Goal: Find specific page/section: Find specific page/section

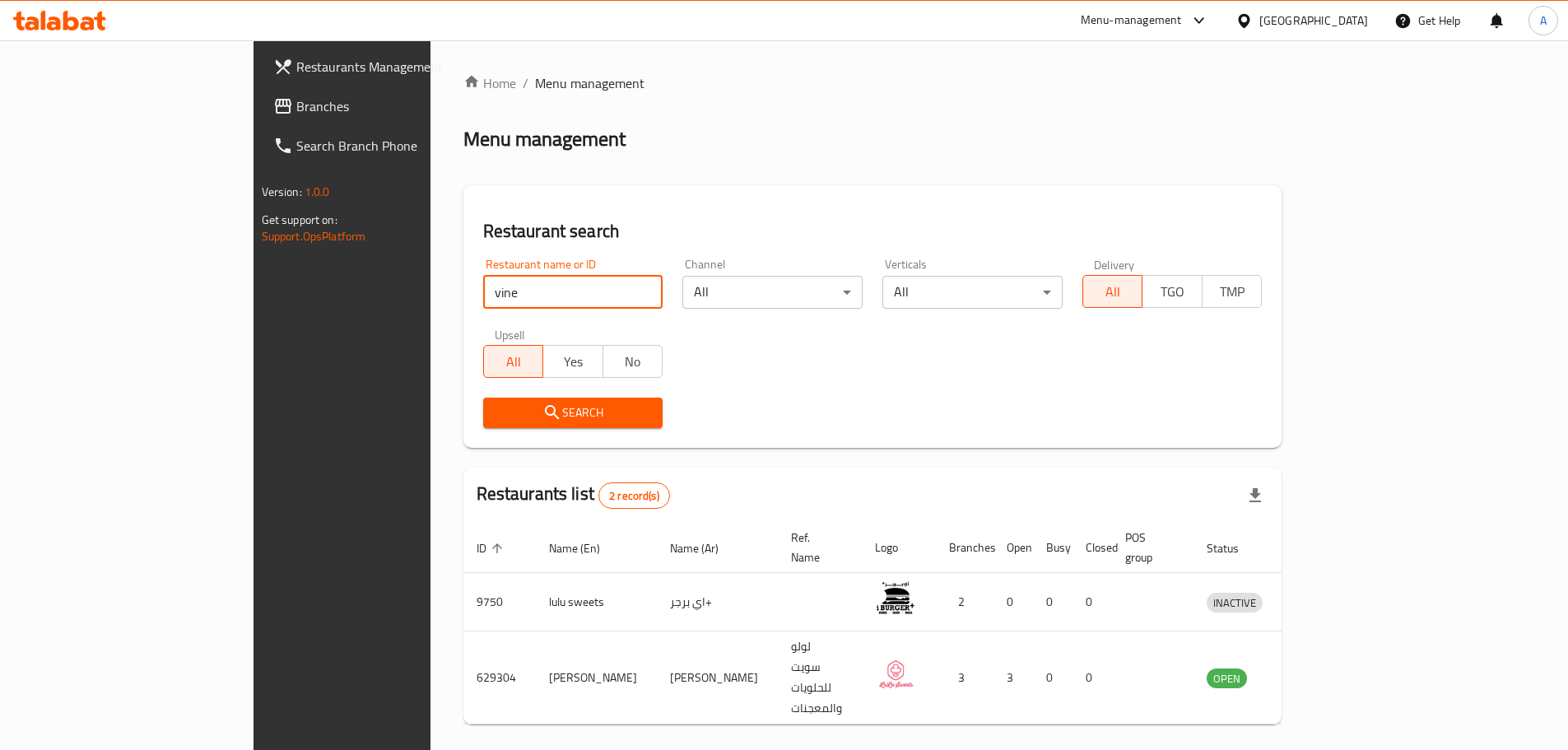
type input "vine"
click button "Search" at bounding box center [574, 413] width 180 height 30
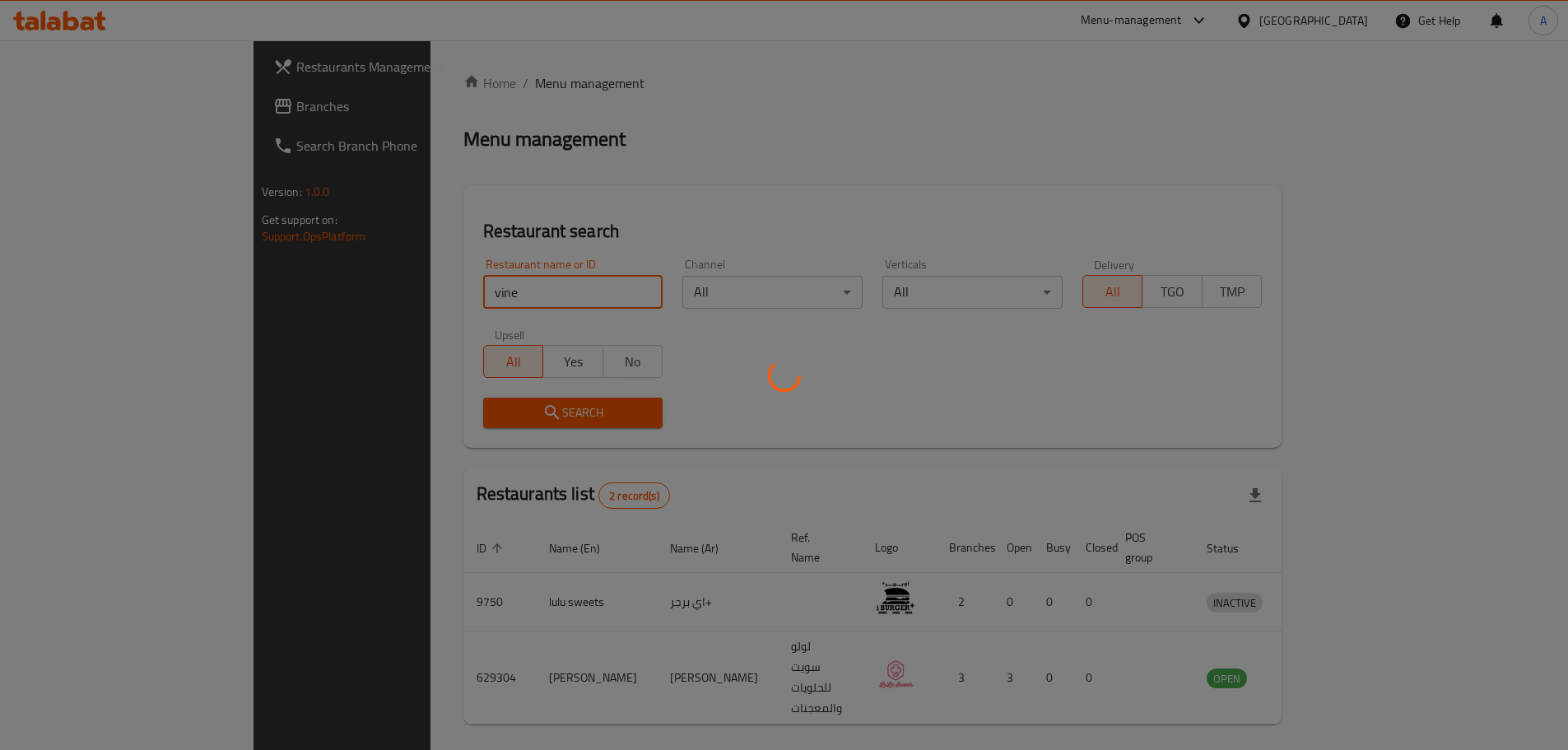
click at [793, 389] on icon at bounding box center [784, 375] width 40 height 40
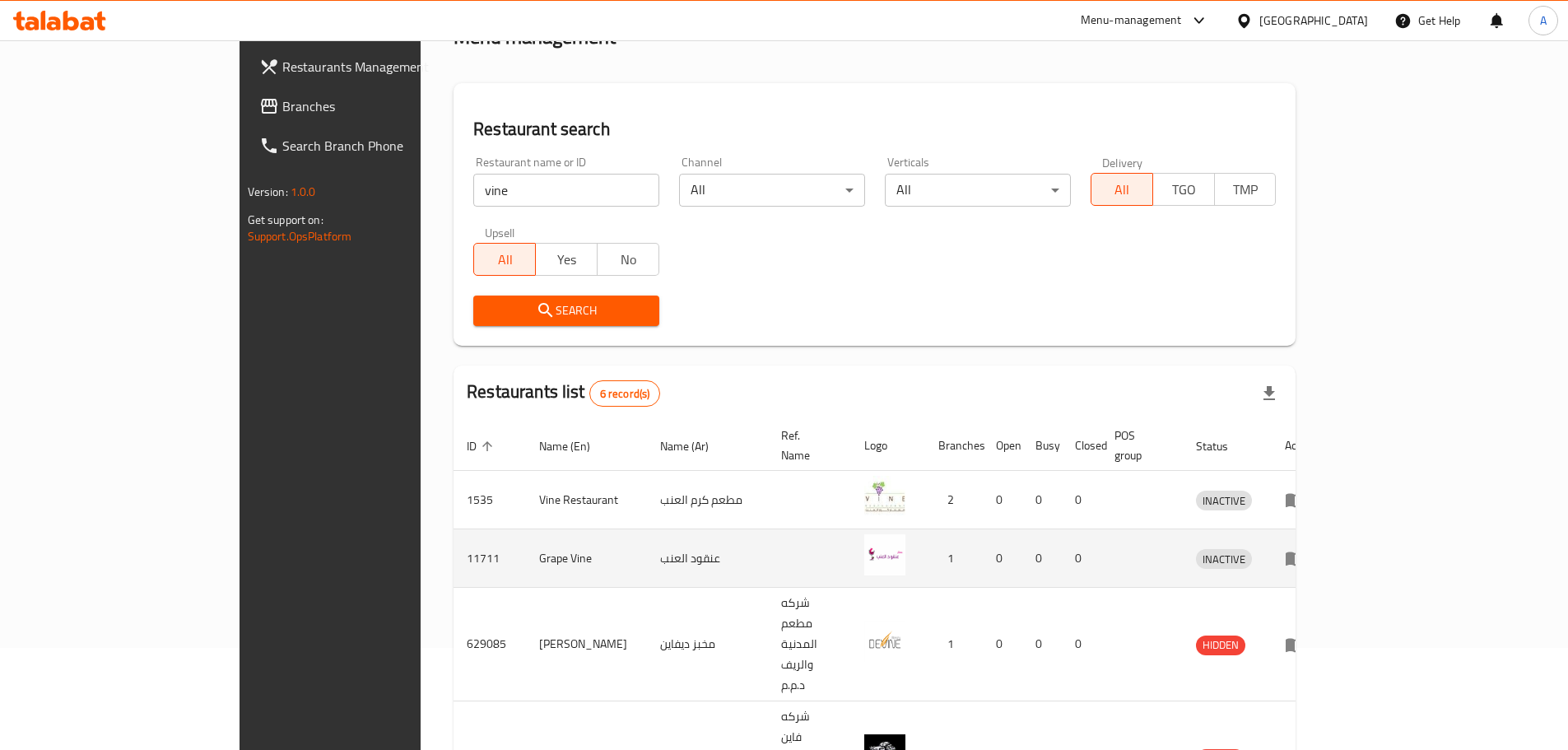
scroll to position [245, 0]
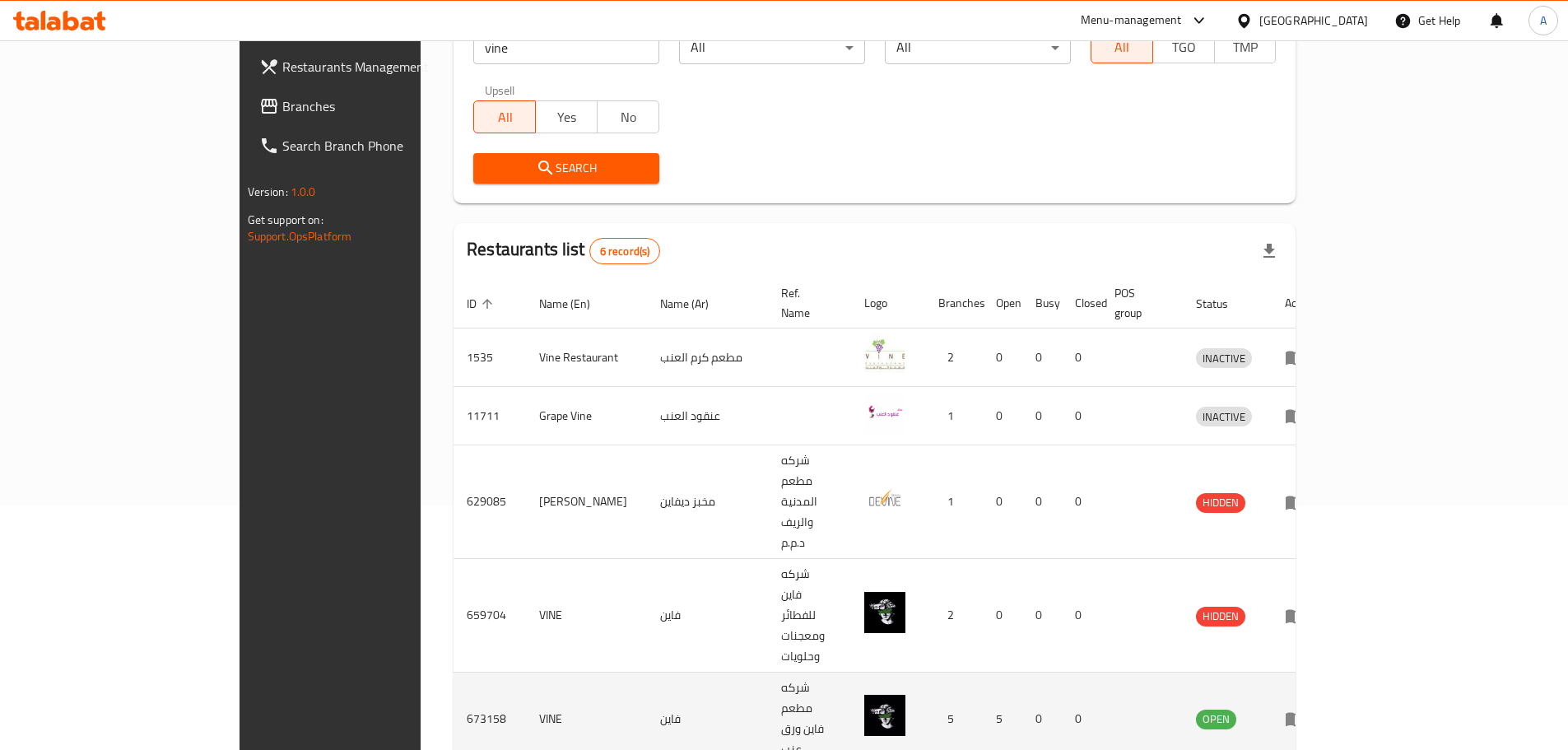
click at [1301, 716] on icon "enhanced table" at bounding box center [1298, 719] width 6 height 6
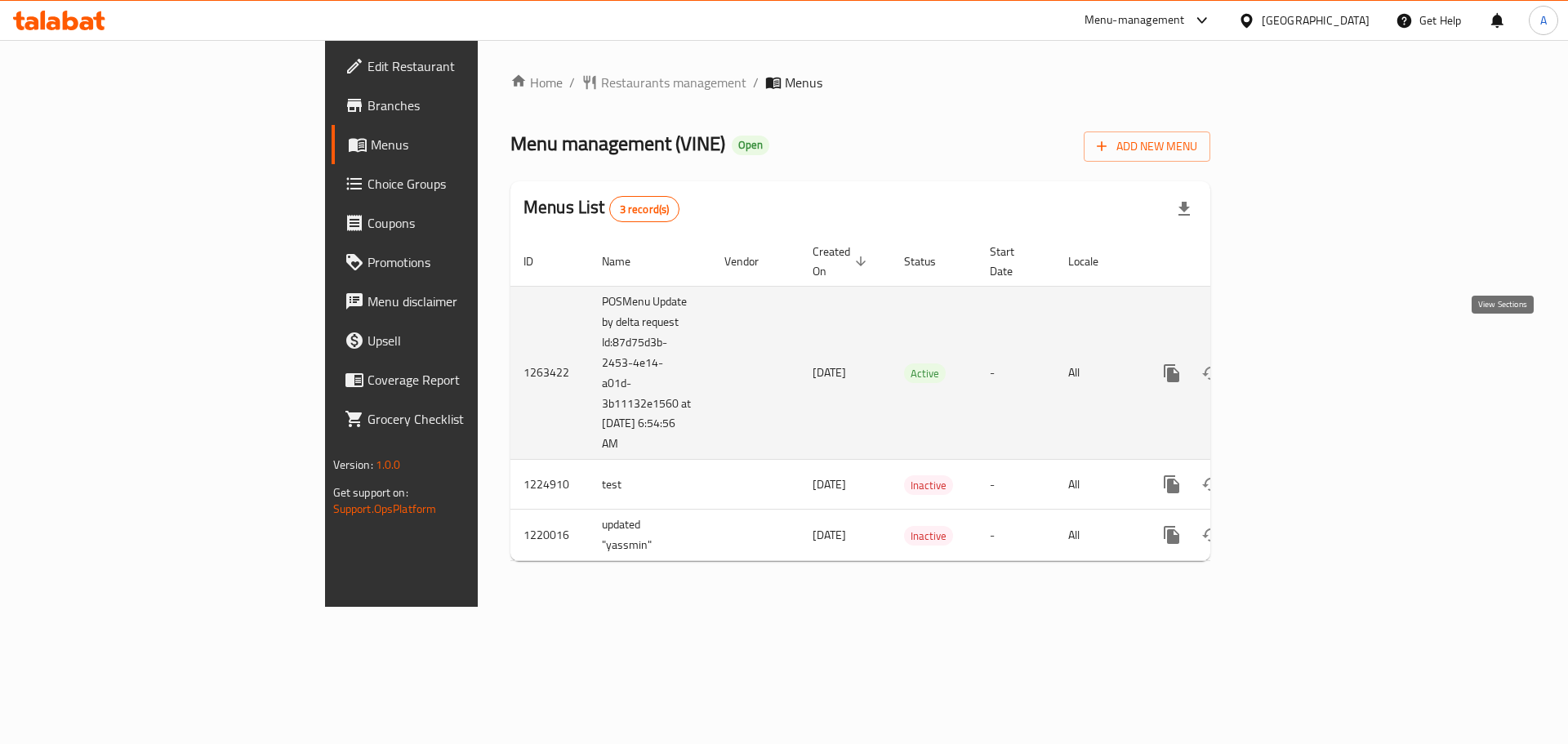
click at [1299, 363] on icon "enhanced table" at bounding box center [1289, 373] width 19 height 19
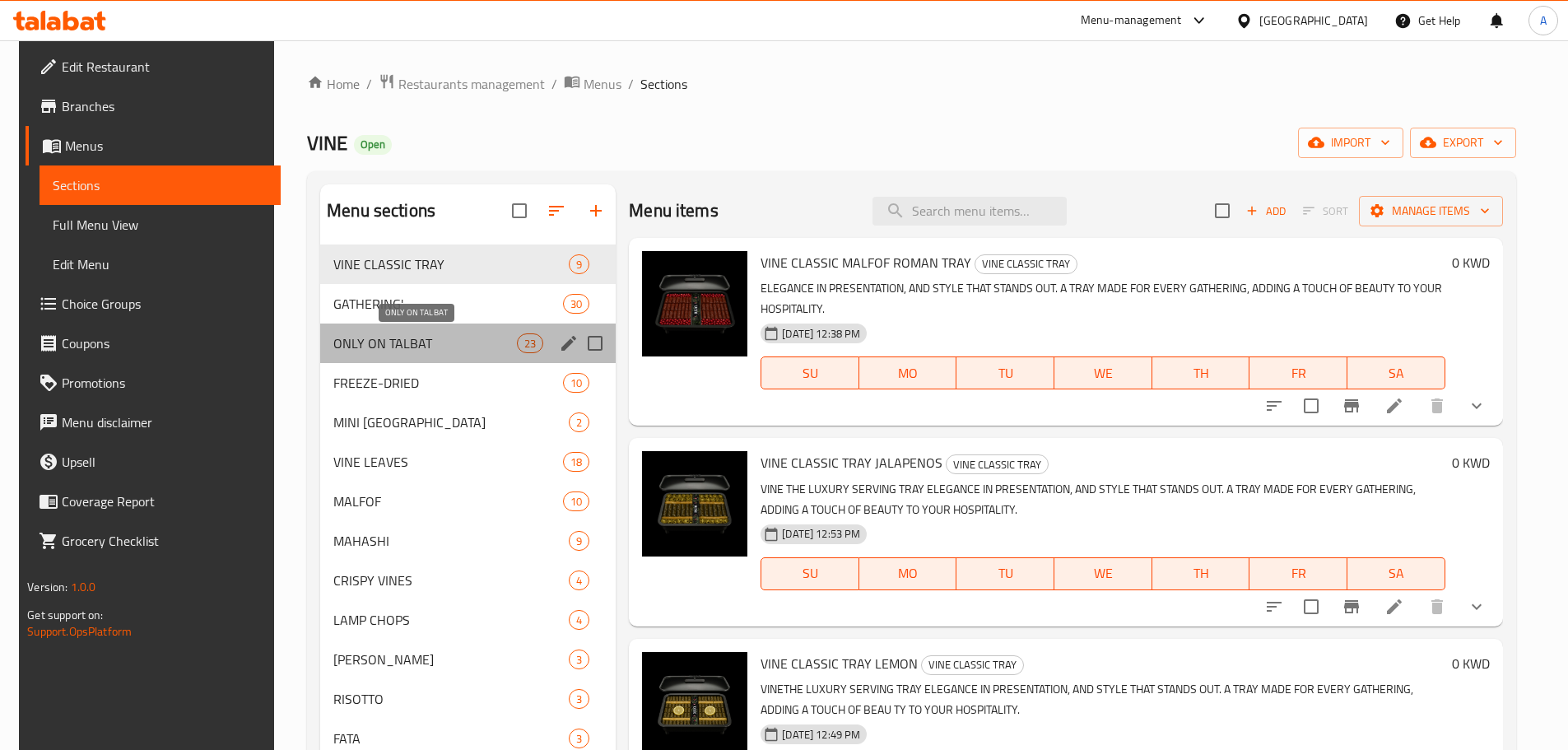
click at [418, 349] on span "ONLY ON TALBAT" at bounding box center [425, 343] width 184 height 19
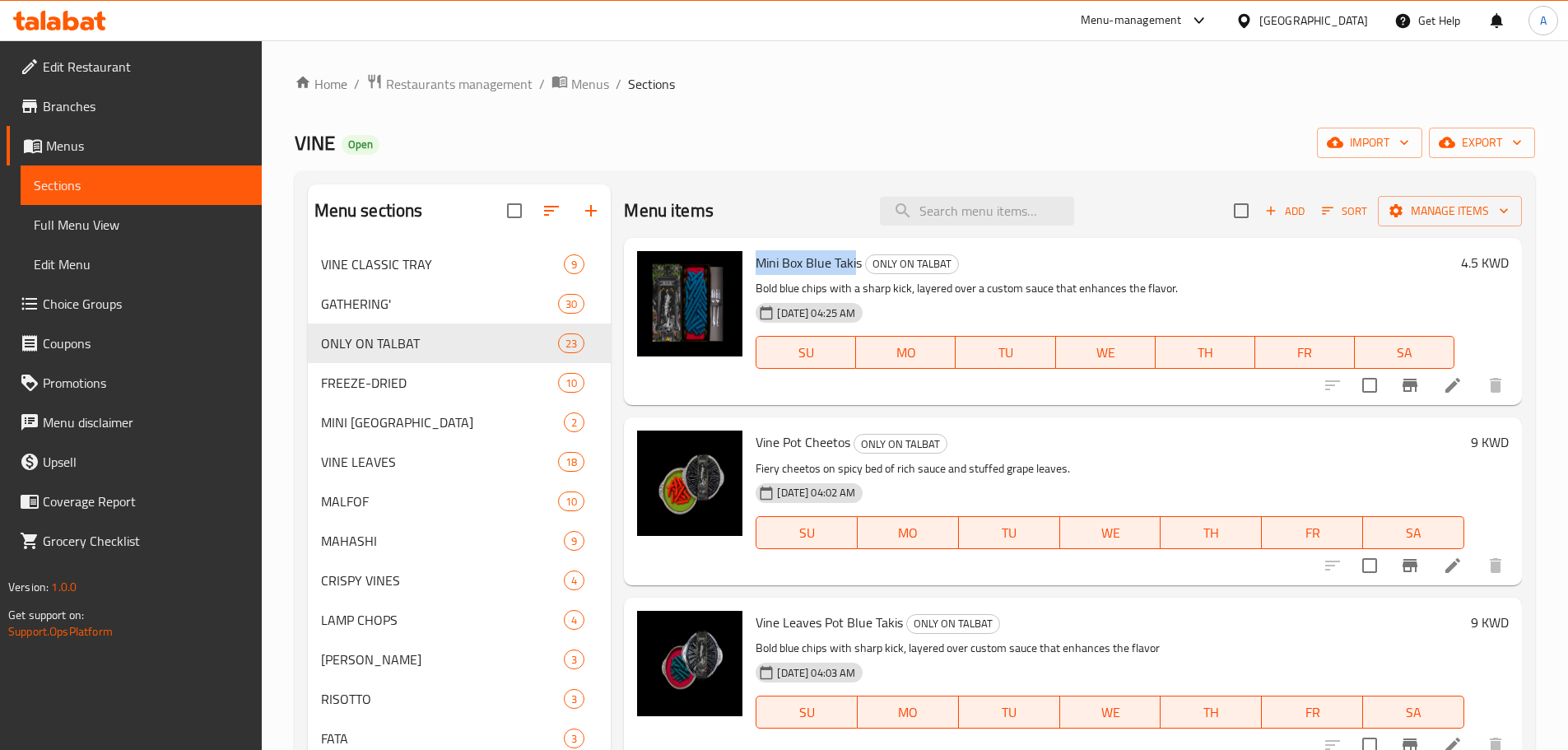
drag, startPoint x: 757, startPoint y: 260, endPoint x: 858, endPoint y: 261, distance: 101.0
click at [858, 261] on span "Mini Box Blue Takis" at bounding box center [809, 263] width 106 height 25
